Goal: Navigation & Orientation: Find specific page/section

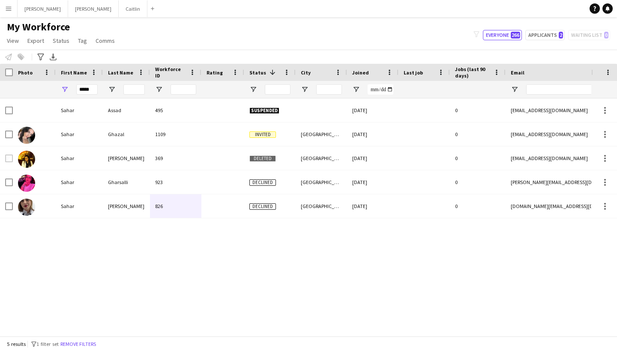
click at [7, 9] on app-icon "Menu" at bounding box center [8, 8] width 7 height 7
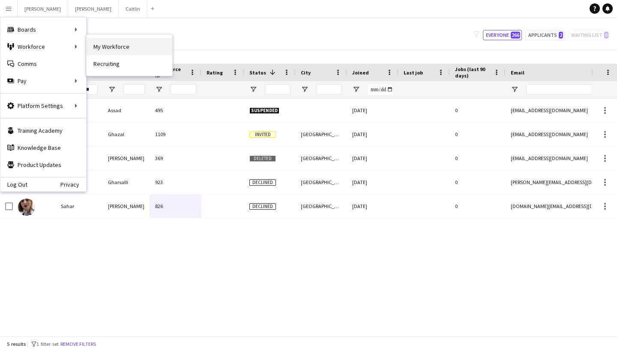
click at [117, 46] on link "My Workforce" at bounding box center [130, 46] width 86 height 17
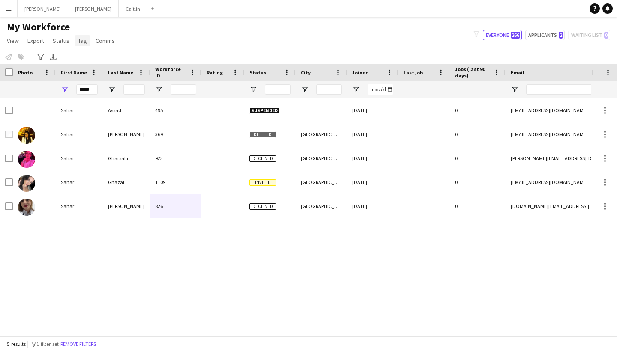
type input "**********"
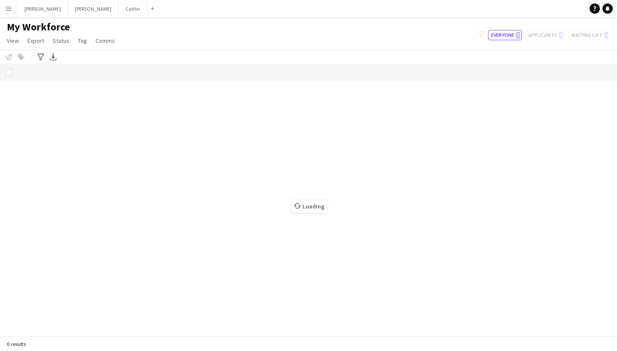
click at [13, 13] on button "Menu" at bounding box center [8, 8] width 17 height 17
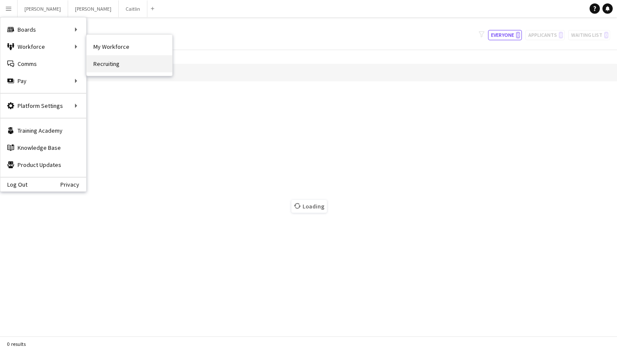
click at [123, 55] on link "Recruiting" at bounding box center [130, 63] width 86 height 17
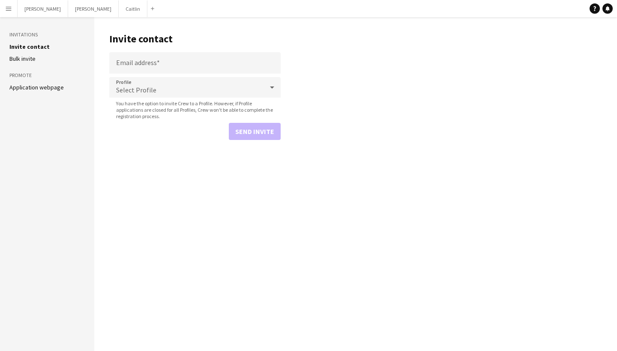
click at [12, 20] on aside "Invitations Invite contact Bulk invite Promote Application webpage" at bounding box center [47, 184] width 94 height 334
click at [14, 12] on button "Menu" at bounding box center [8, 8] width 17 height 17
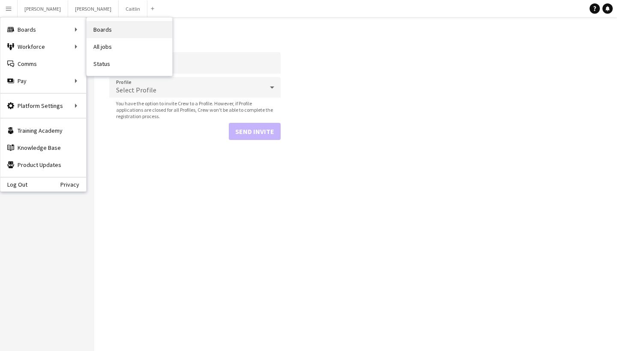
click at [112, 28] on link "Boards" at bounding box center [130, 29] width 86 height 17
